Goal: Information Seeking & Learning: Learn about a topic

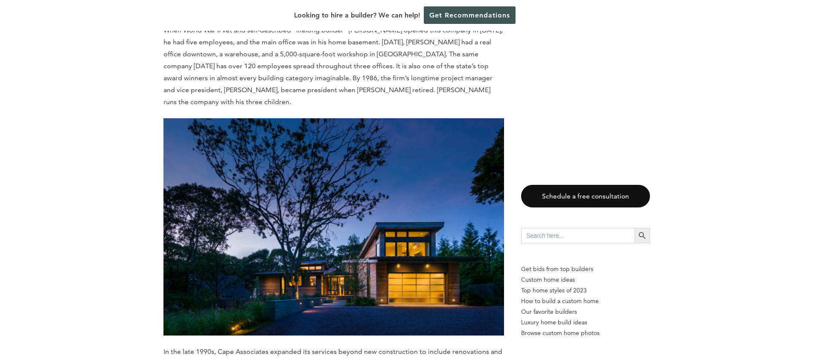
scroll to position [1182, 0]
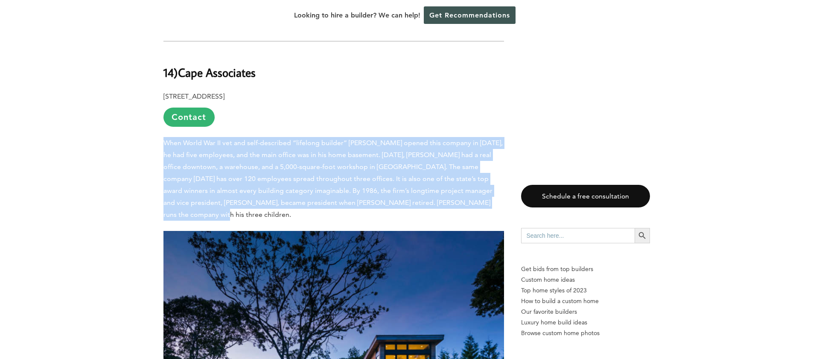
drag, startPoint x: 159, startPoint y: 121, endPoint x: 443, endPoint y: 193, distance: 292.3
drag, startPoint x: 485, startPoint y: 195, endPoint x: 311, endPoint y: 134, distance: 185.0
click at [309, 137] on p "When World War II vet and self-described “lifelong builder” [PERSON_NAME] opene…" at bounding box center [333, 179] width 341 height 84
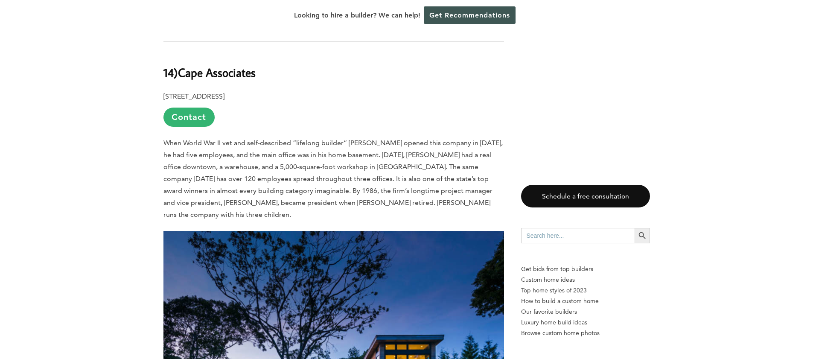
click at [316, 144] on span "When World War II vet and self-described “lifelong builder” [PERSON_NAME] opene…" at bounding box center [332, 179] width 339 height 80
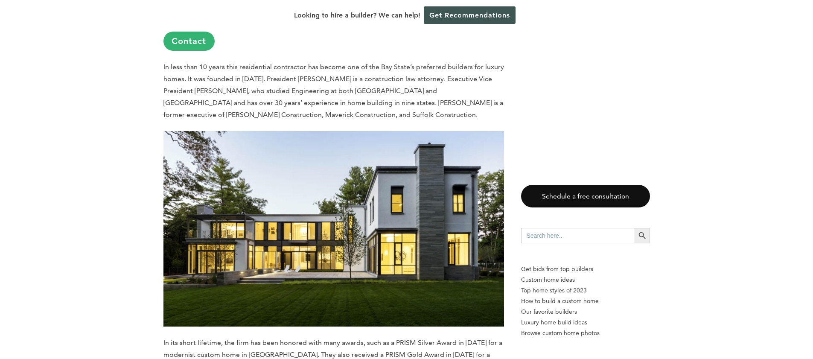
scroll to position [4236, 0]
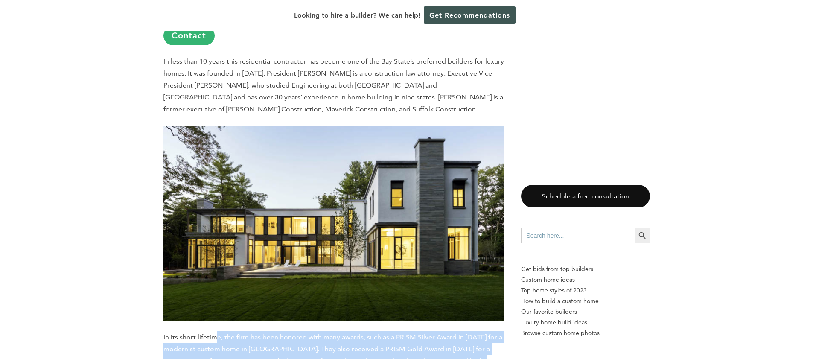
drag, startPoint x: 215, startPoint y: 201, endPoint x: 258, endPoint y: 269, distance: 80.4
drag, startPoint x: 258, startPoint y: 269, endPoint x: 180, endPoint y: 203, distance: 101.7
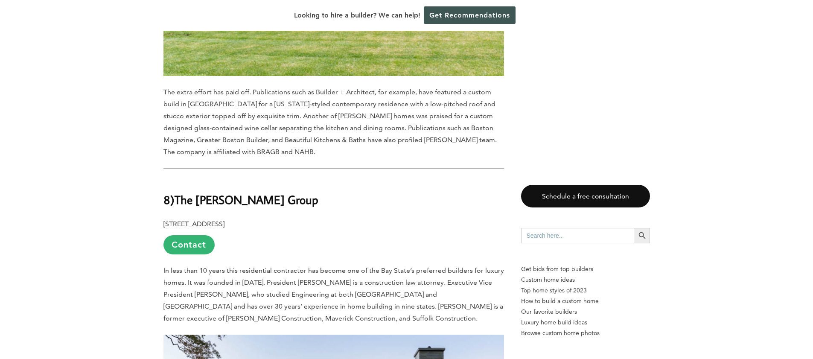
scroll to position [4051, 0]
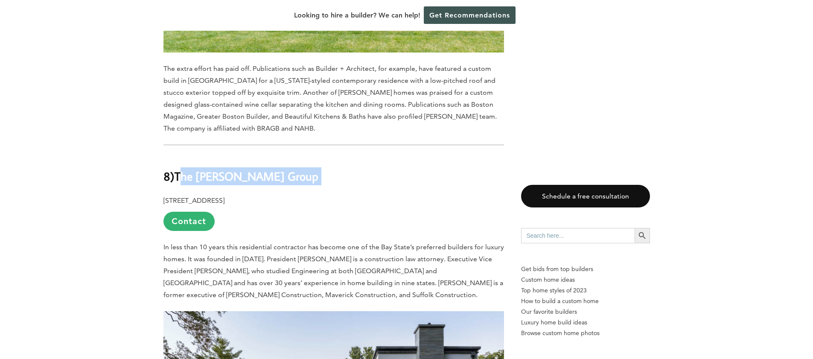
drag, startPoint x: 181, startPoint y: 44, endPoint x: 328, endPoint y: 54, distance: 147.1
click at [320, 155] on h2 "8) The [PERSON_NAME] Group" at bounding box center [333, 169] width 341 height 29
drag, startPoint x: 290, startPoint y: 51, endPoint x: 171, endPoint y: 44, distance: 119.3
click at [171, 155] on h2 "8) The [PERSON_NAME] Group" at bounding box center [333, 169] width 341 height 29
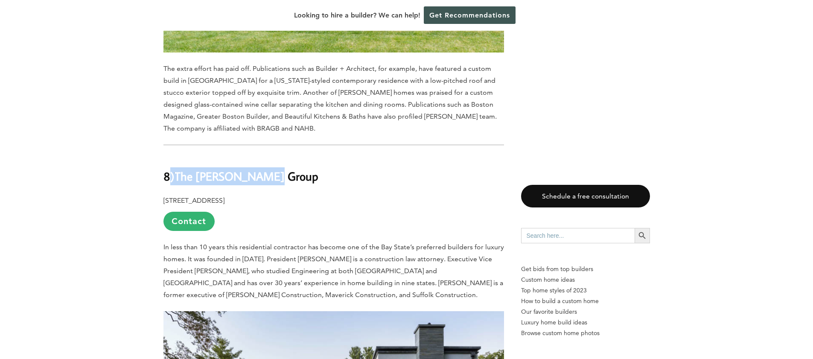
copy h2 ") The [PERSON_NAME] Group"
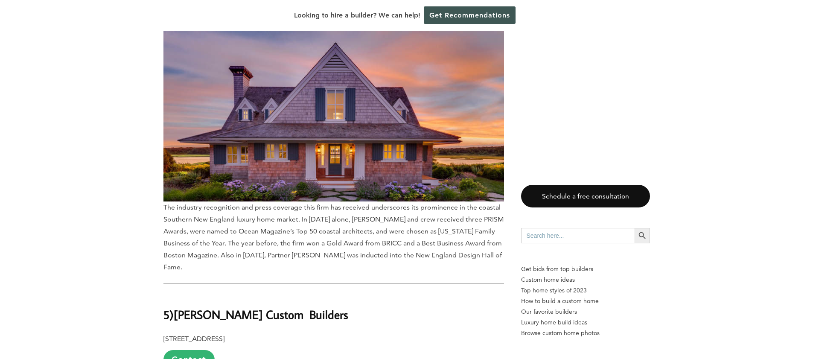
scroll to position [5130, 0]
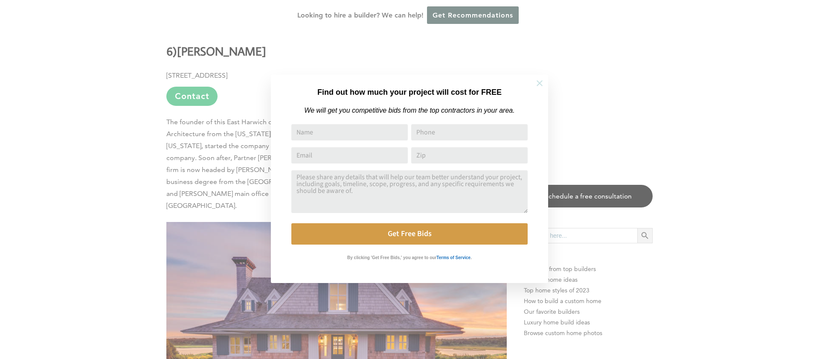
click at [543, 83] on icon at bounding box center [539, 83] width 9 height 9
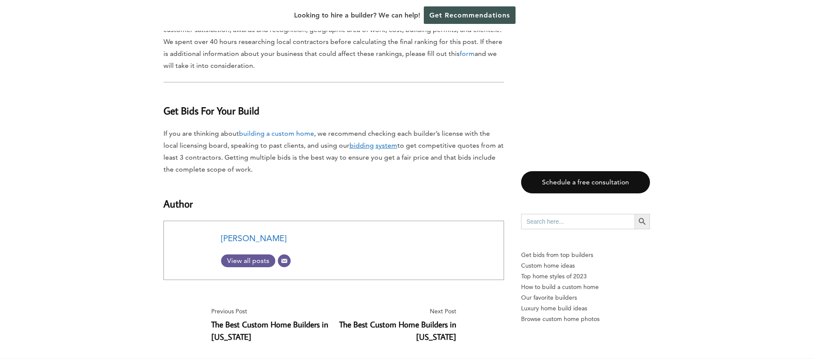
scroll to position [8362, 0]
